Goal: Find specific page/section: Find specific page/section

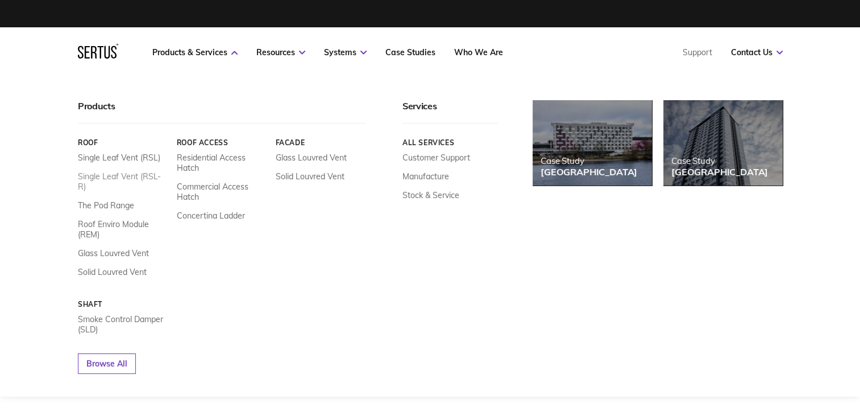
click at [136, 177] on link "Single Leaf Vent (RSL-R)" at bounding box center [123, 181] width 90 height 20
click at [296, 143] on link "Facade" at bounding box center [320, 142] width 90 height 9
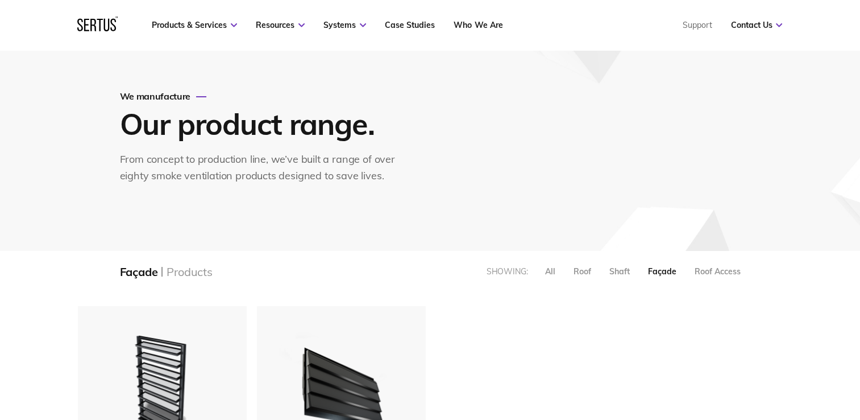
scroll to position [49, 0]
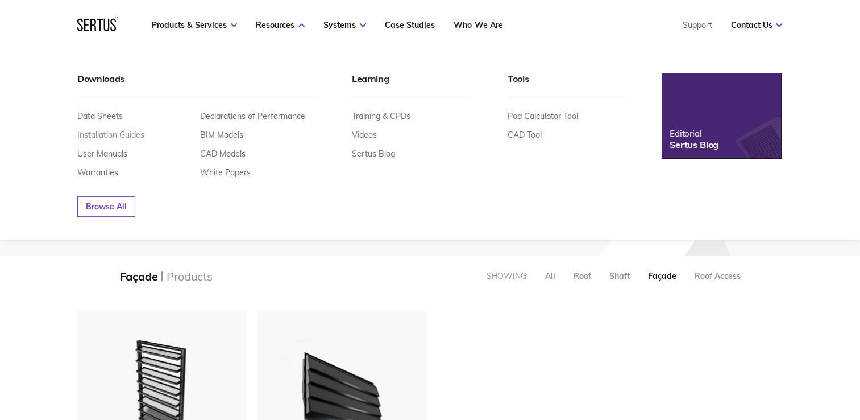
click at [113, 134] on link "Installation Guides" at bounding box center [110, 135] width 67 height 10
